Goal: Check status: Check status

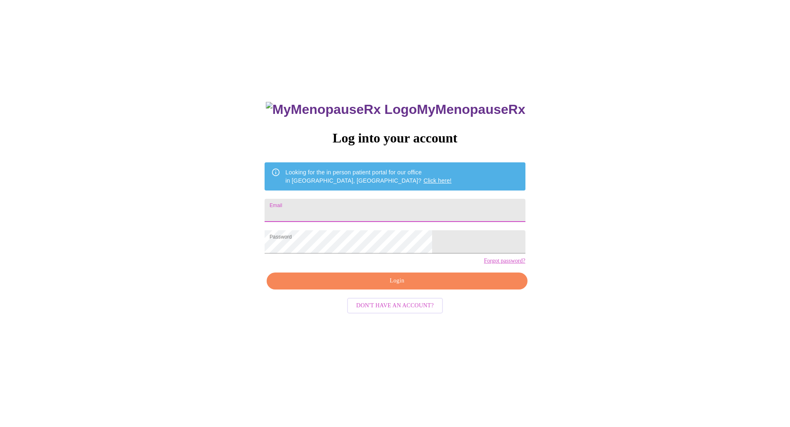
click at [376, 208] on input "Email" at bounding box center [394, 210] width 260 height 23
type input "[EMAIL_ADDRESS][DOMAIN_NAME]"
click at [353, 286] on span "Login" at bounding box center [396, 281] width 241 height 10
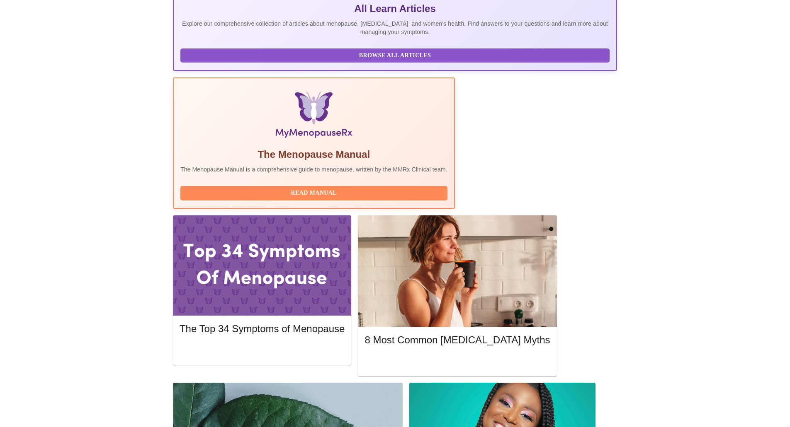
scroll to position [156, 0]
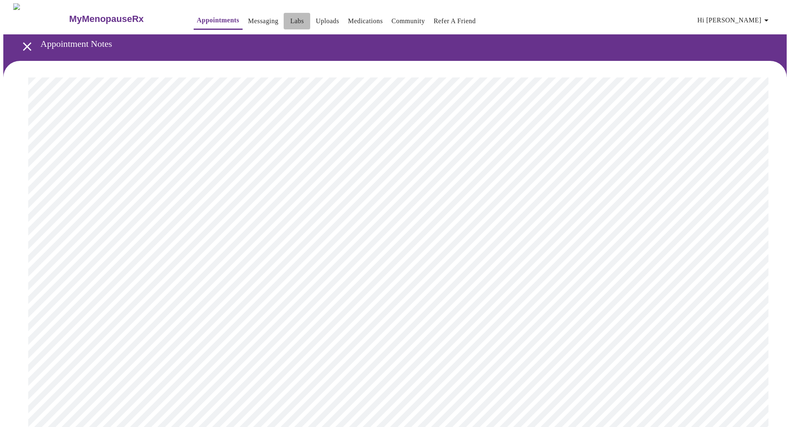
click at [290, 18] on link "Labs" at bounding box center [297, 21] width 14 height 12
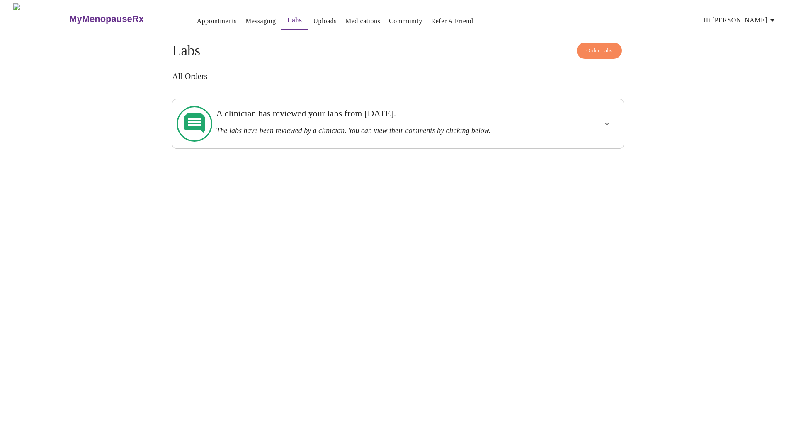
click at [606, 119] on icon "show more" at bounding box center [607, 124] width 10 height 10
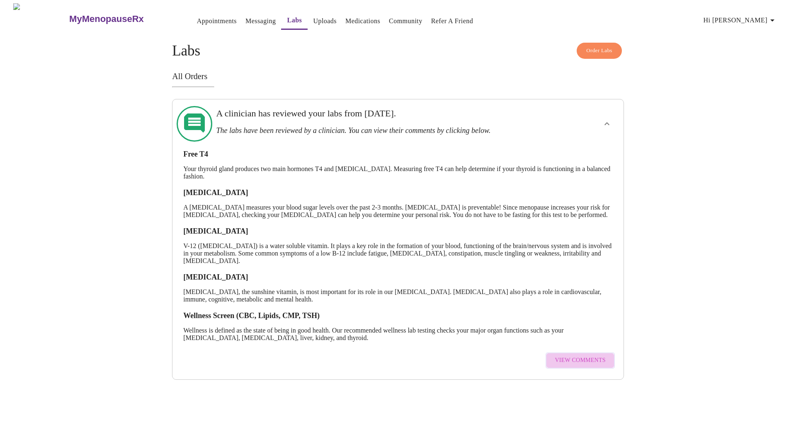
click at [582, 366] on span "View Comments" at bounding box center [580, 361] width 51 height 10
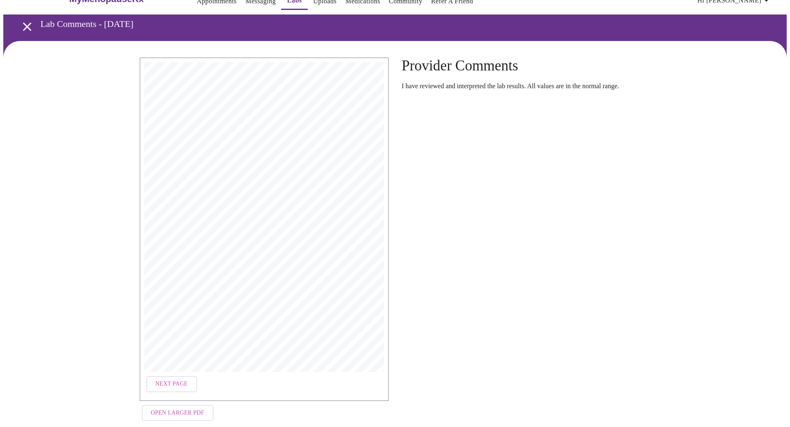
scroll to position [31, 0]
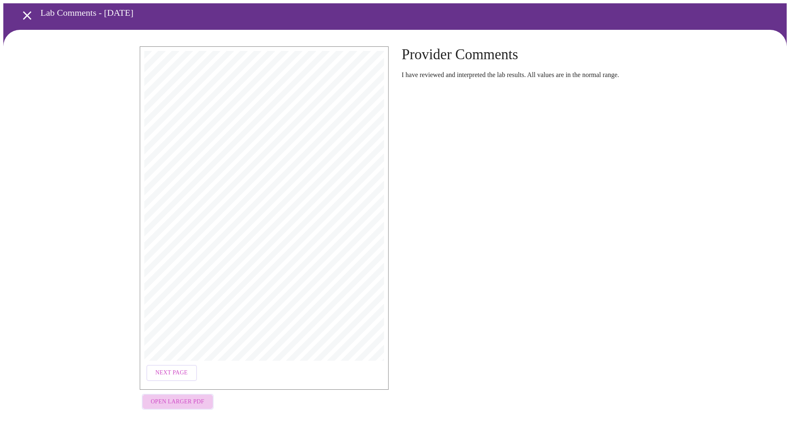
click at [184, 397] on span "Open Larger PDF" at bounding box center [177, 402] width 53 height 10
